Goal: Task Accomplishment & Management: Use online tool/utility

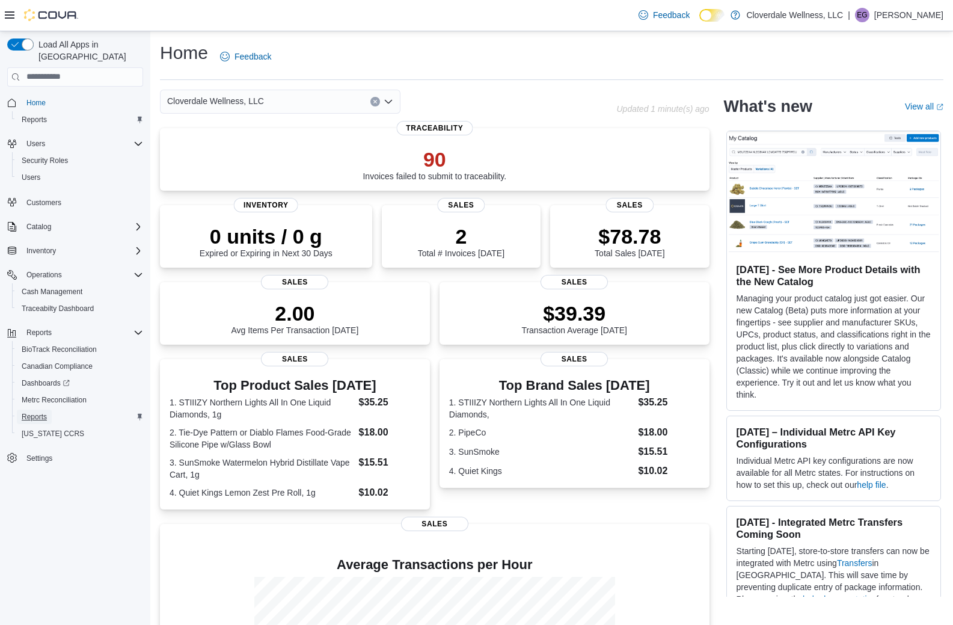
click at [31, 412] on span "Reports" at bounding box center [34, 417] width 25 height 10
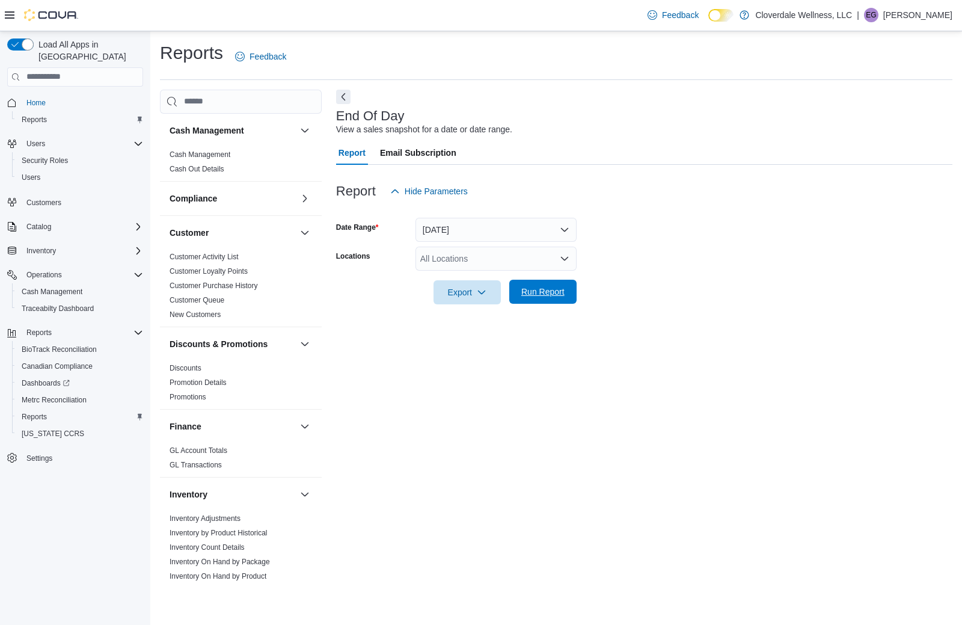
click at [541, 297] on span "Run Report" at bounding box center [542, 292] width 43 height 12
